Goal: Information Seeking & Learning: Find specific fact

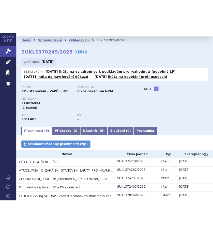
scroll to position [13, 0]
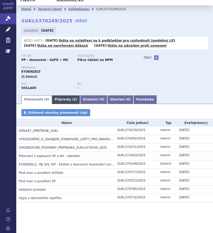
click at [64, 96] on link "Přípravky ( 2 )" at bounding box center [66, 99] width 28 height 9
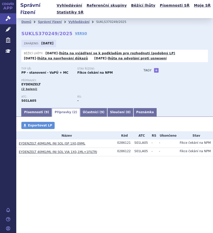
click at [117, 172] on section "Domů Správní řízení Vyhledávání SUKLS370249/2025 SUKLS370249/2025 VERSO [GEOGRA…" at bounding box center [114, 102] width 197 height 169
drag, startPoint x: 129, startPoint y: 143, endPoint x: 117, endPoint y: 144, distance: 12.0
click at [117, 144] on td "0286121" at bounding box center [123, 143] width 17 height 8
copy div "0286121"
click at [143, 172] on section "Domů Správní řízení Vyhledávání SUKLS370249/2025 SUKLS370249/2025 VERSO [GEOGRA…" at bounding box center [114, 102] width 197 height 169
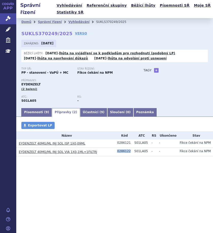
drag, startPoint x: 131, startPoint y: 151, endPoint x: 118, endPoint y: 152, distance: 13.0
click at [118, 152] on div "0286122" at bounding box center [124, 151] width 15 height 4
copy div "0286122"
click at [168, 181] on section "Domů Správní řízení Vyhledávání SUKLS370249/2025 SUKLS370249/2025 VERSO [GEOGRA…" at bounding box center [114, 102] width 197 height 169
click at [87, 170] on section "Domů Správní řízení Vyhledávání SUKLS370249/2025 SUKLS370249/2025 VERSO [GEOGRA…" at bounding box center [114, 102] width 197 height 169
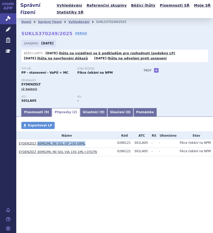
drag, startPoint x: 81, startPoint y: 144, endPoint x: 36, endPoint y: 145, distance: 45.3
click at [36, 145] on h3 "EYDENZELT 40MG/ML INJ SOL ISP 1X0,09ML" at bounding box center [67, 143] width 96 height 5
copy link "40MG/ML INJ SOL ISP 1X0,09ML"
click at [102, 163] on div "Přípravky Exportovat LP Název Kód ATC RS Ukončeno Stav EYDENZELT 40MG/ML INJ SO…" at bounding box center [114, 144] width 197 height 45
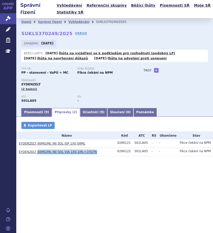
drag, startPoint x: 93, startPoint y: 152, endPoint x: 36, endPoint y: 154, distance: 57.6
click at [36, 154] on td "EYDENZELT 40MG/ML INJ SOL VIA 1X0,1ML+1FILTRJ" at bounding box center [65, 151] width 99 height 8
copy link "40MG/ML INJ SOL VIA 1X0,1ML+1FILTRJ"
click at [138, 168] on section "Domů Správní řízení Vyhledávání SUKLS370249/2025 SUKLS370249/2025 VERSO [GEOGRA…" at bounding box center [114, 102] width 197 height 169
click at [85, 152] on link "EYDENZELT 40MG/ML INJ SOL VIA 1X0,1ML+1FILTRJ" at bounding box center [58, 152] width 78 height 4
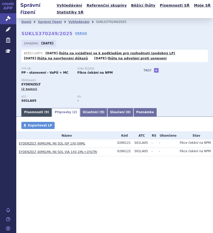
click at [40, 113] on link "Písemnosti ( 9 )" at bounding box center [36, 112] width 31 height 9
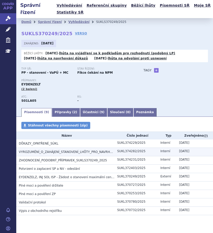
click at [45, 152] on span "VYROZUMĚNÍ_O_ZAHÁJENÍ_STANOVENÍ_LHŮTY_PRO_NAVRHOVÁNÍ_DŮKAZŮ_UKO_SUKLS370249_2025" at bounding box center [97, 152] width 156 height 4
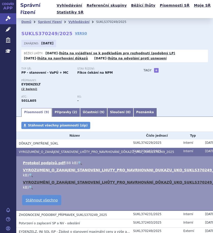
click at [152, 181] on link "VYROZUMĚNÍ_O_ZAHÁJENÍ_STANOVENÍ_LHŮTY_PRO_NAVRHOVÁNÍ_DŮKAZŮ_UKO_SUKLS370249_202…" at bounding box center [127, 182] width 209 height 4
